Goal: Information Seeking & Learning: Learn about a topic

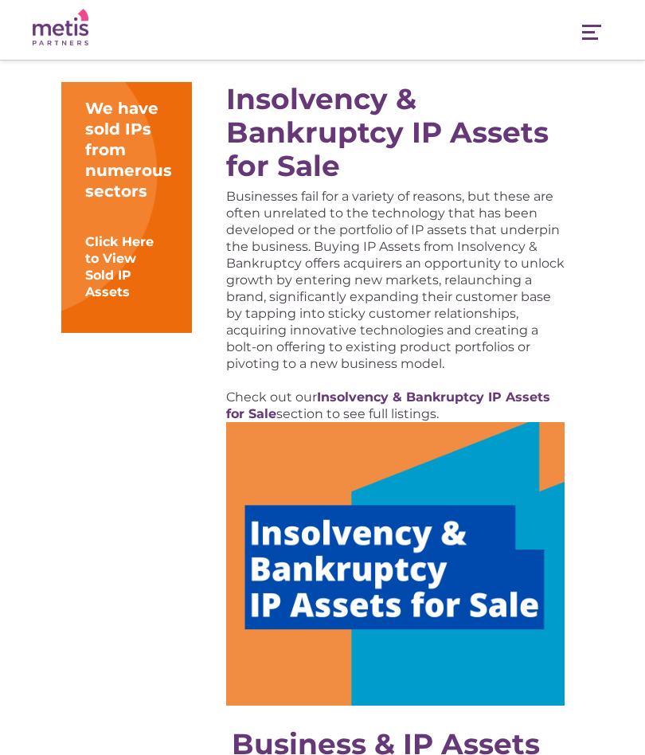
scroll to position [194, 0]
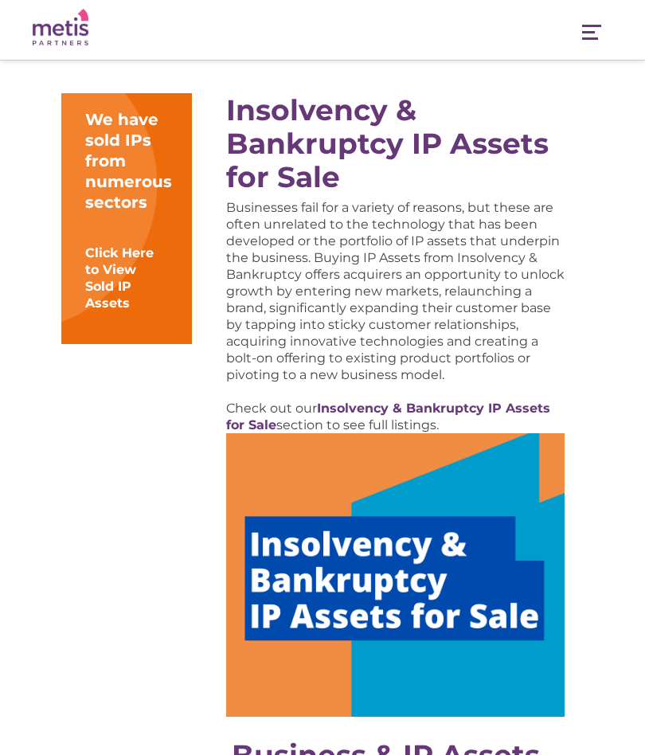
click at [525, 597] on img at bounding box center [395, 575] width 339 height 284
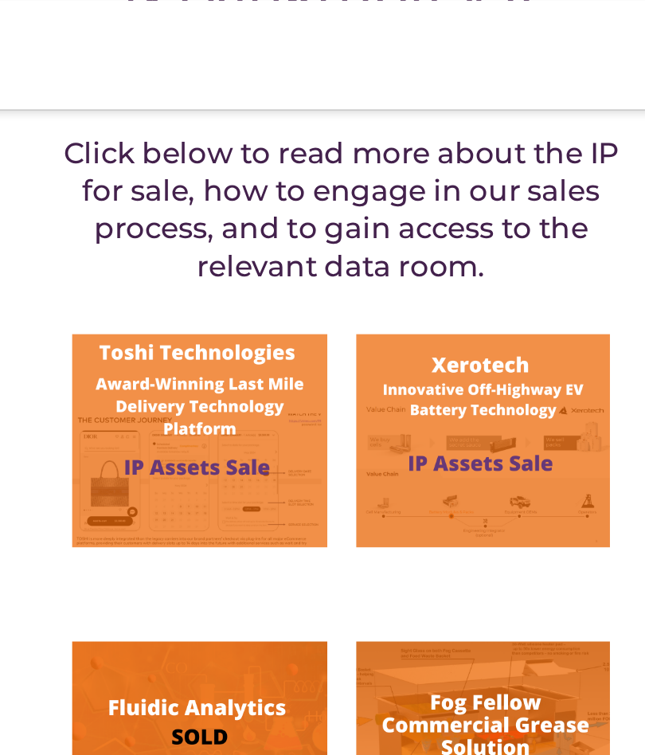
scroll to position [479, 0]
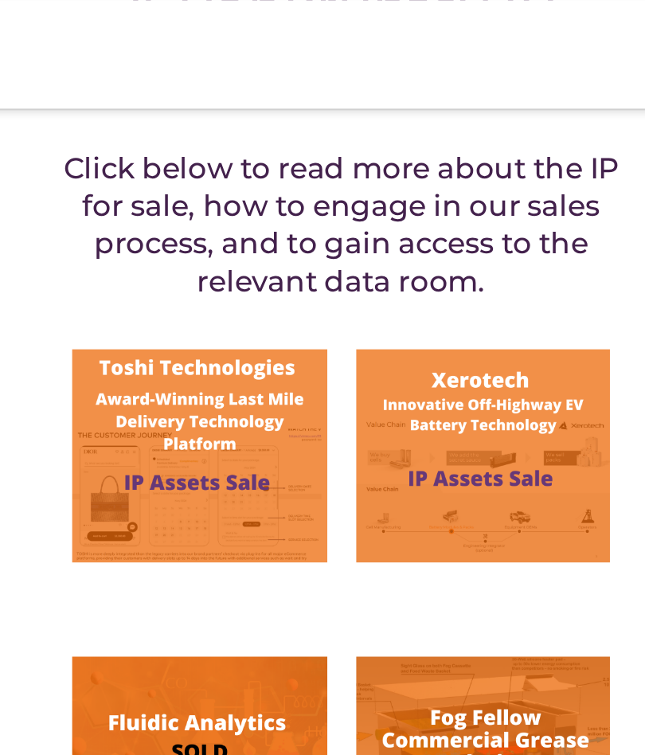
click at [410, 242] on img at bounding box center [479, 250] width 139 height 117
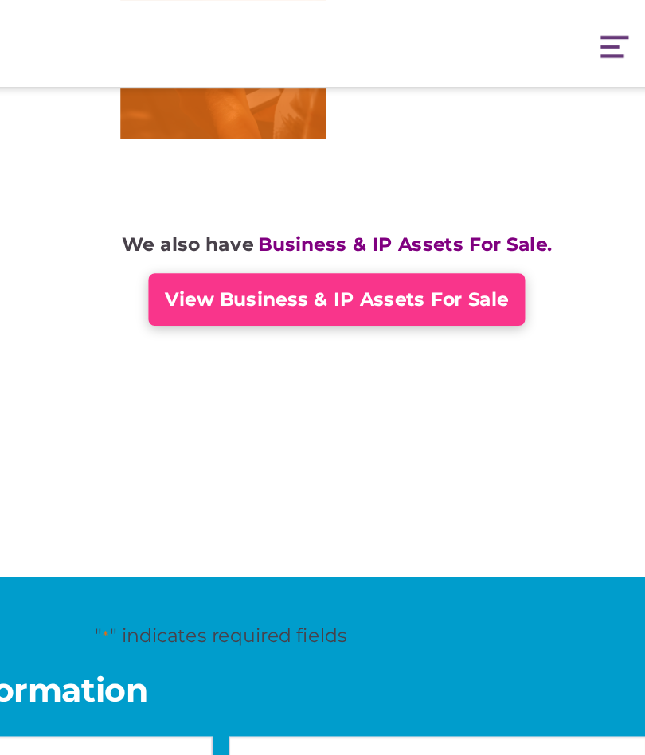
scroll to position [1196, 0]
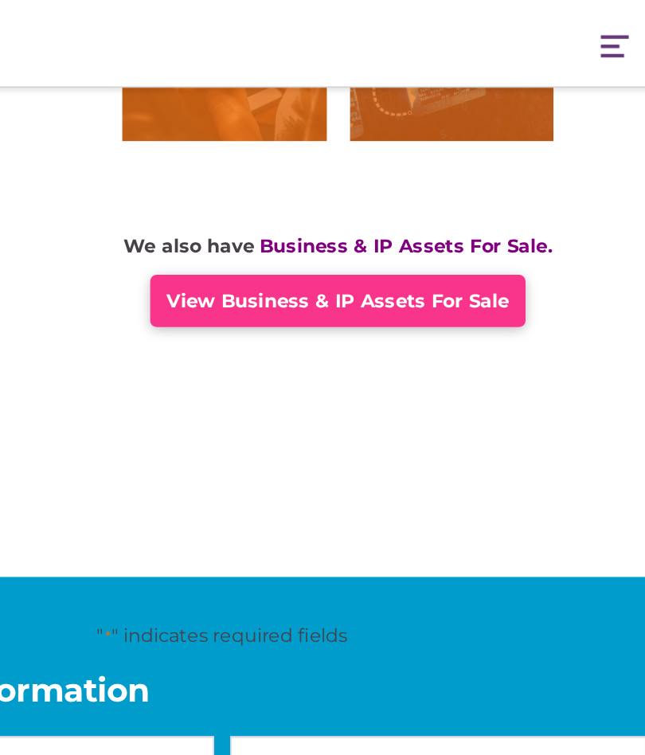
click at [315, 206] on span "View Business & IP Assets For Sale" at bounding box center [401, 206] width 235 height 15
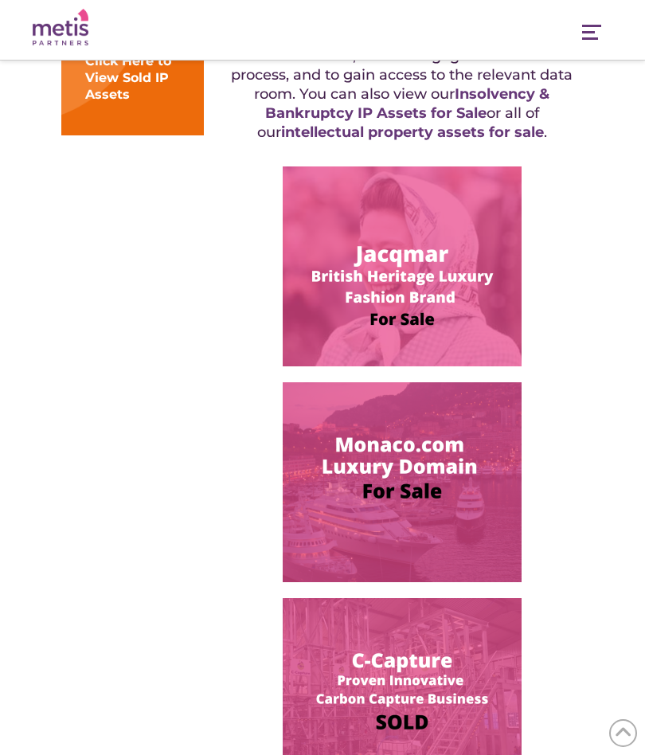
scroll to position [331, 0]
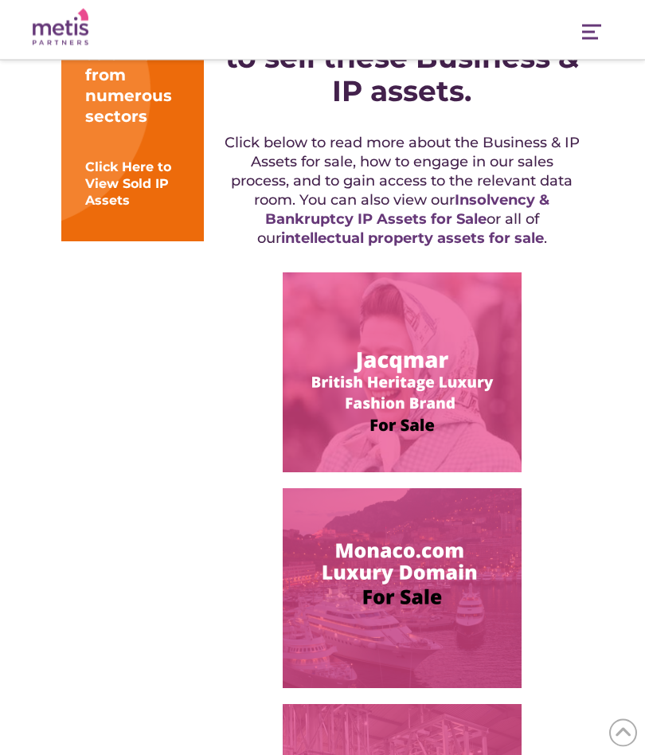
click at [484, 566] on img at bounding box center [402, 589] width 239 height 200
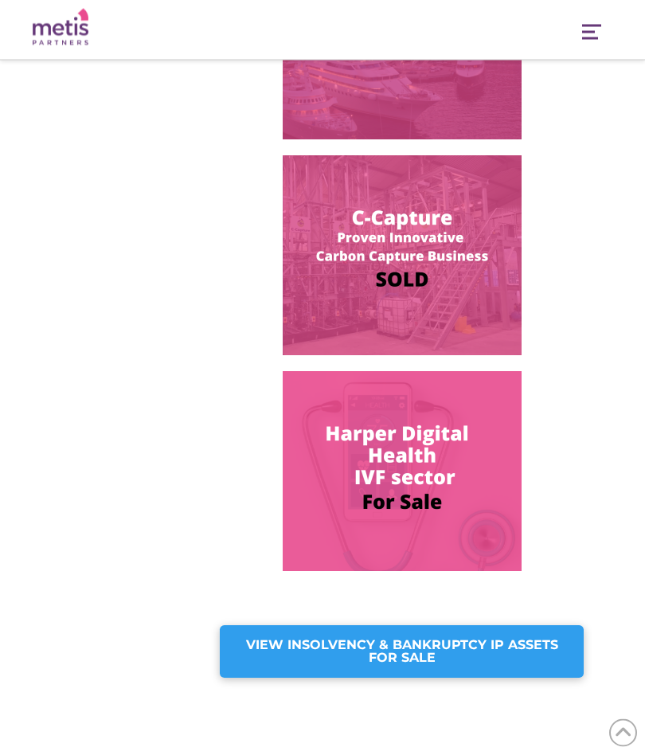
scroll to position [880, 0]
click at [538, 651] on strong "VIEW INSOLVENCY & BANKRUPTCY IP ASSETS FOR SALE" at bounding box center [402, 651] width 312 height 28
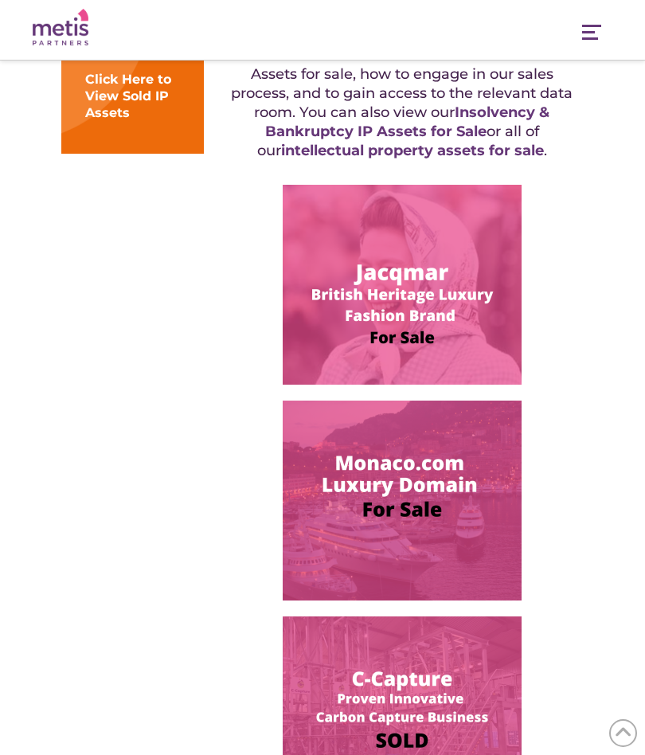
scroll to position [416, 0]
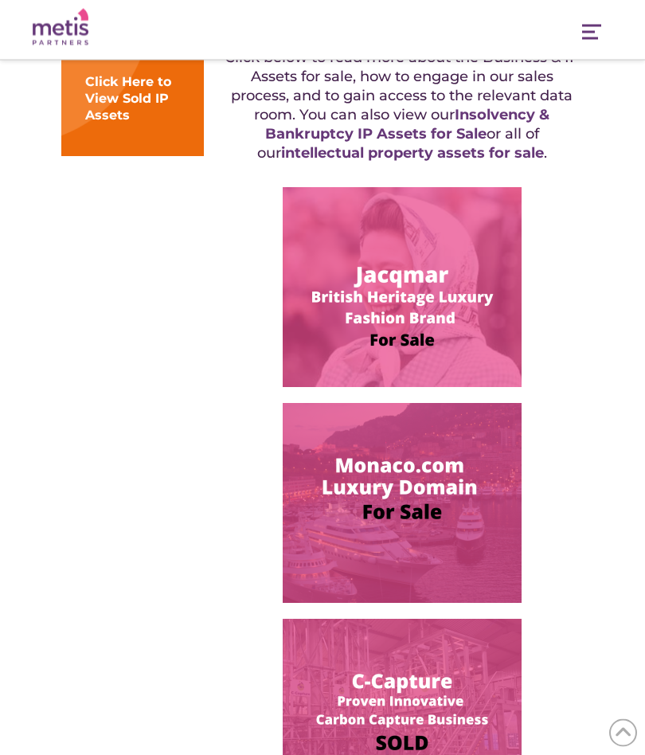
click at [323, 283] on img at bounding box center [402, 288] width 239 height 200
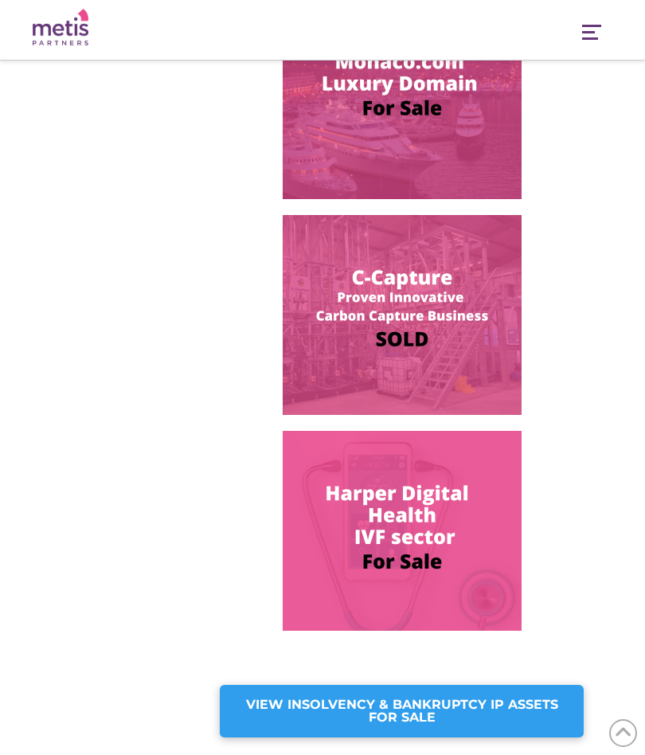
scroll to position [942, 0]
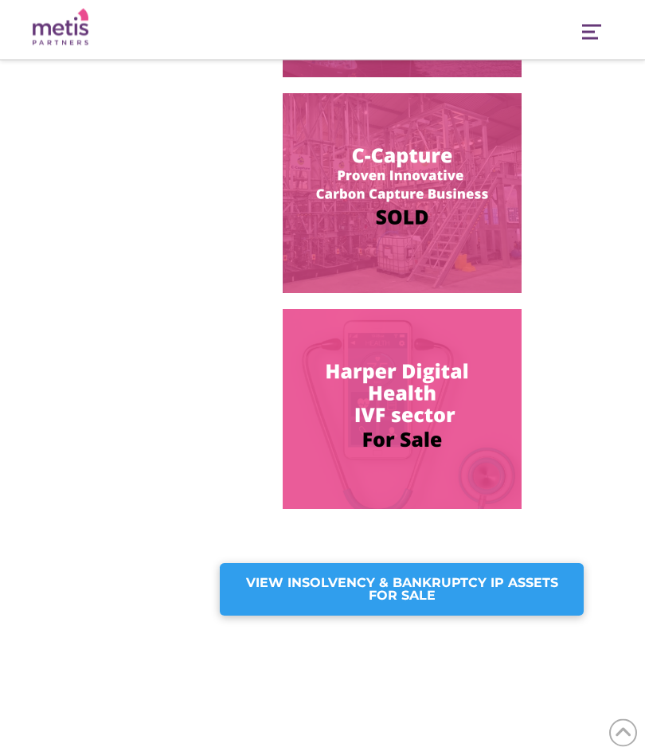
click at [547, 582] on strong "VIEW INSOLVENCY & BANKRUPTCY IP ASSETS FOR SALE" at bounding box center [402, 590] width 312 height 28
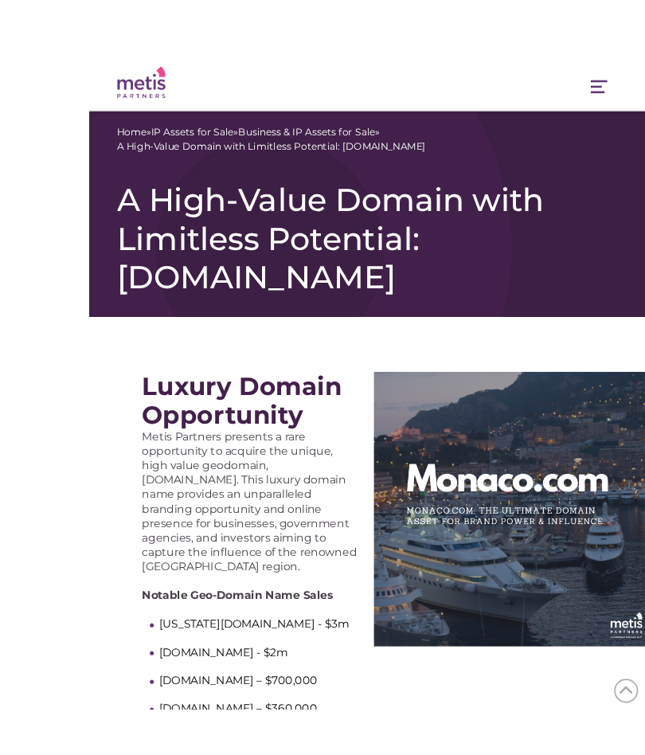
scroll to position [72, 0]
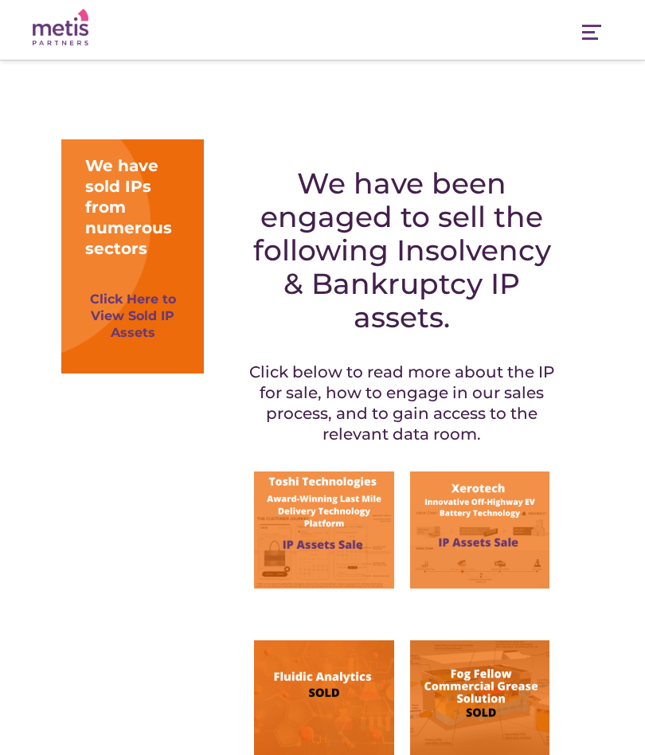
scroll to position [189, 0]
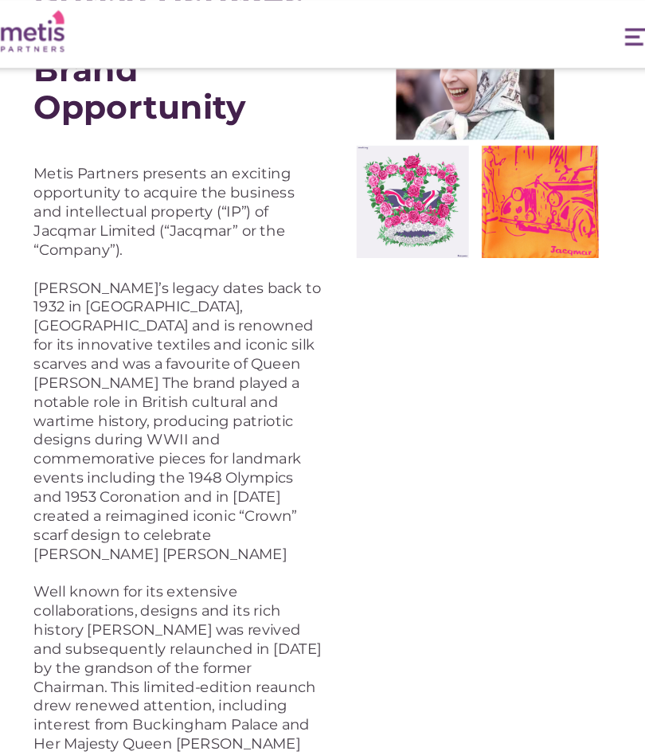
scroll to position [311, 0]
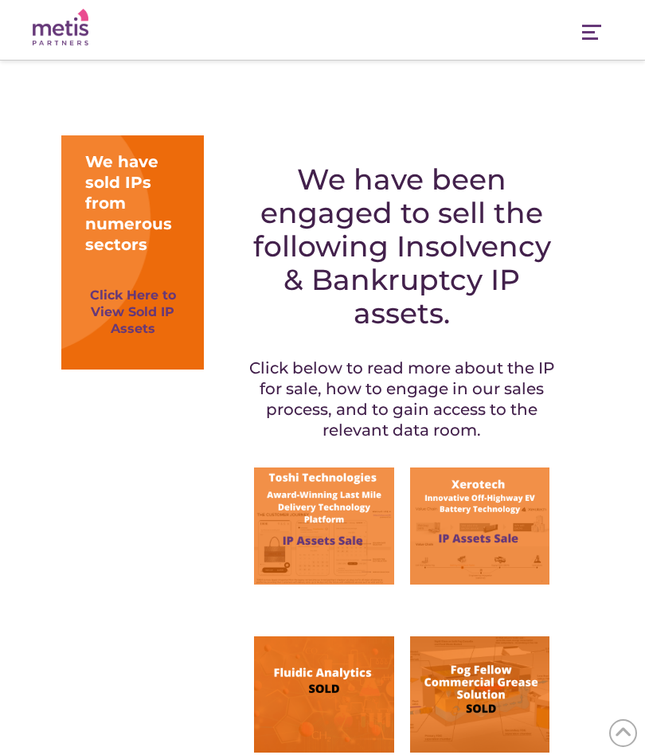
scroll to position [206, 0]
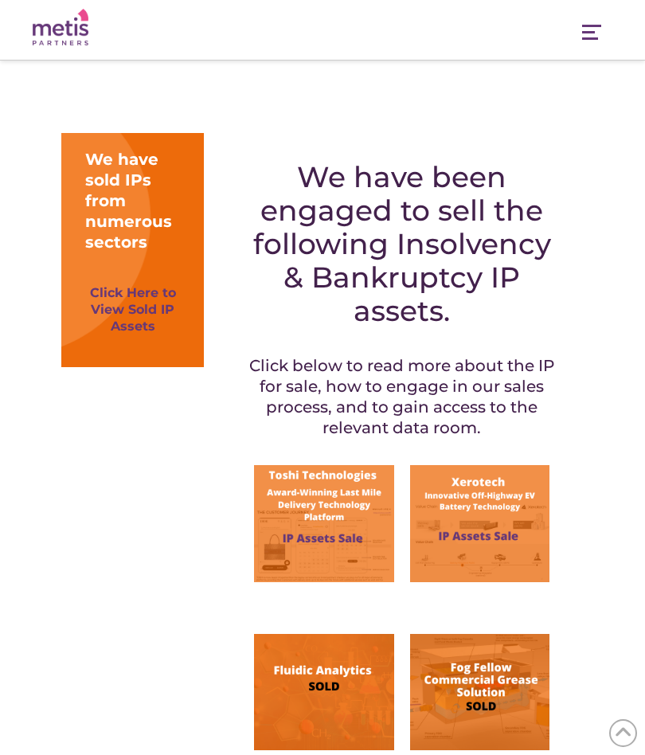
click at [127, 288] on link "Click Here to View Sold IP Assets" at bounding box center [133, 309] width 86 height 49
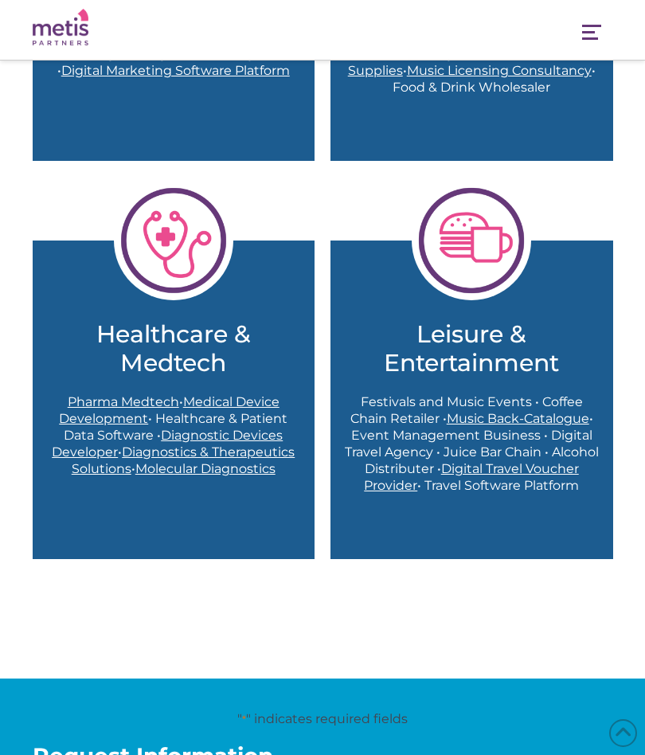
scroll to position [1646, 0]
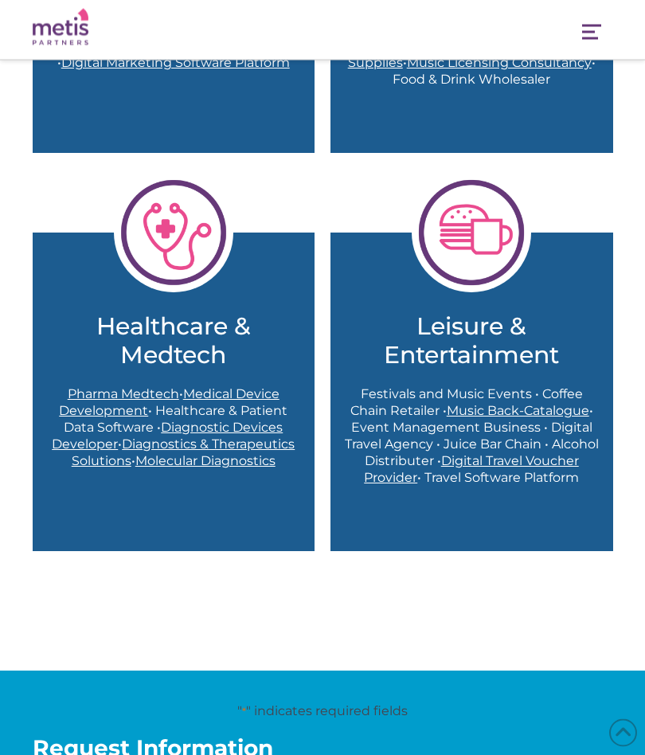
click at [572, 419] on span "Music Back-Catalogue" at bounding box center [518, 411] width 143 height 15
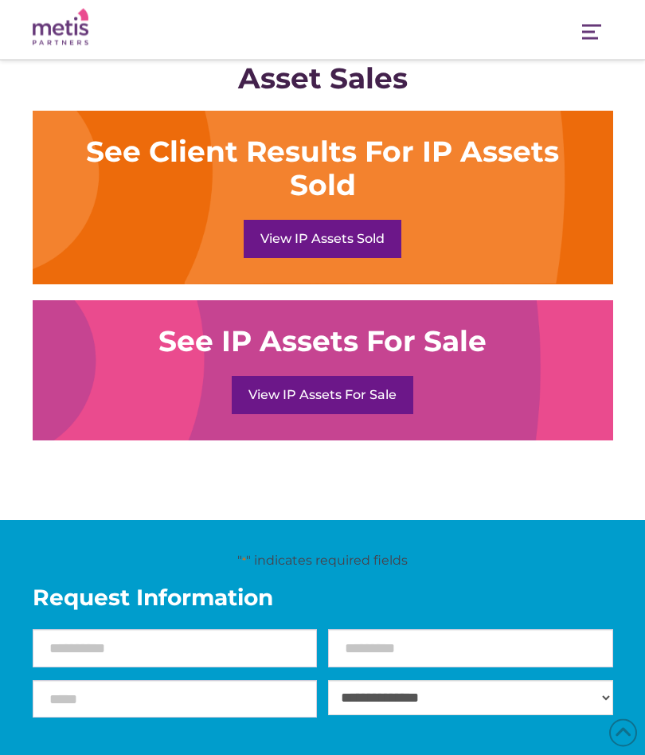
scroll to position [1286, 0]
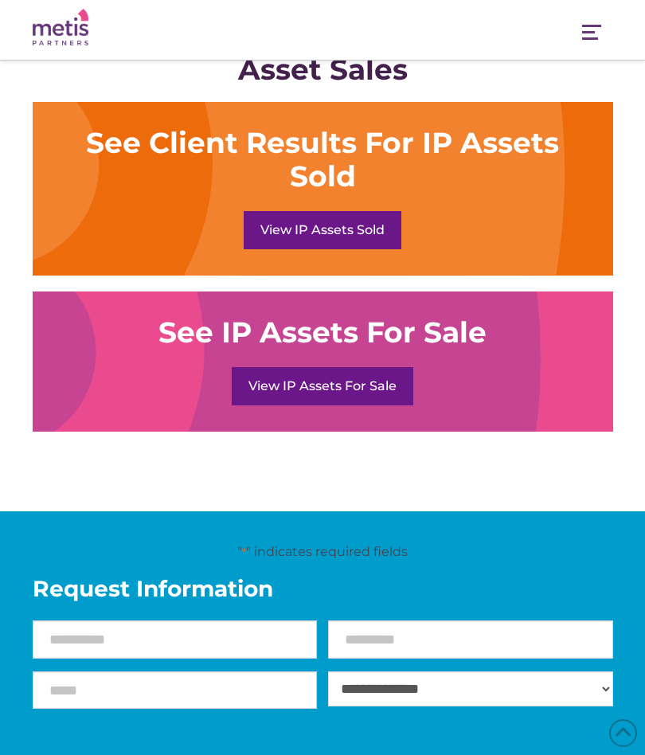
click at [272, 367] on link "View IP Assets For Sale" at bounding box center [323, 386] width 182 height 38
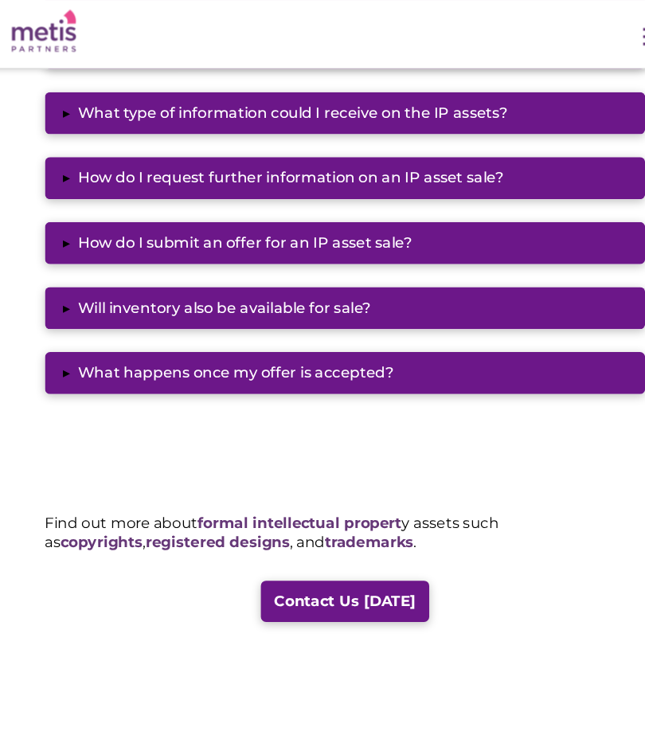
scroll to position [1784, 0]
